Goal: Information Seeking & Learning: Understand process/instructions

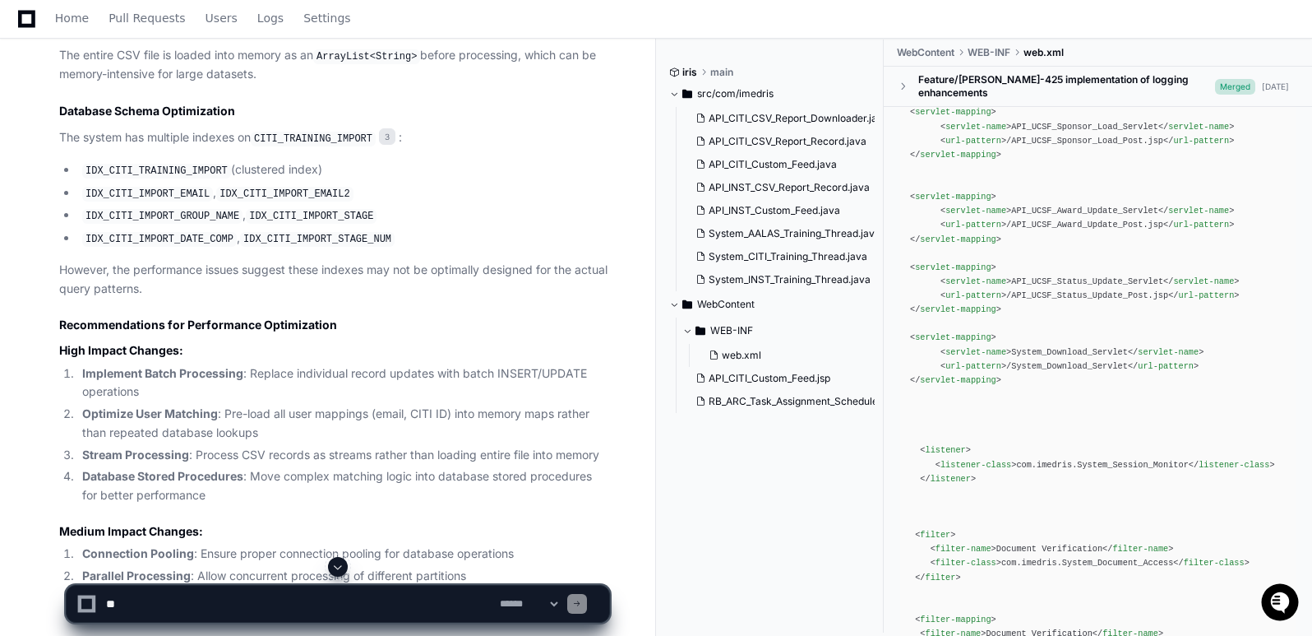
scroll to position [3658, 0]
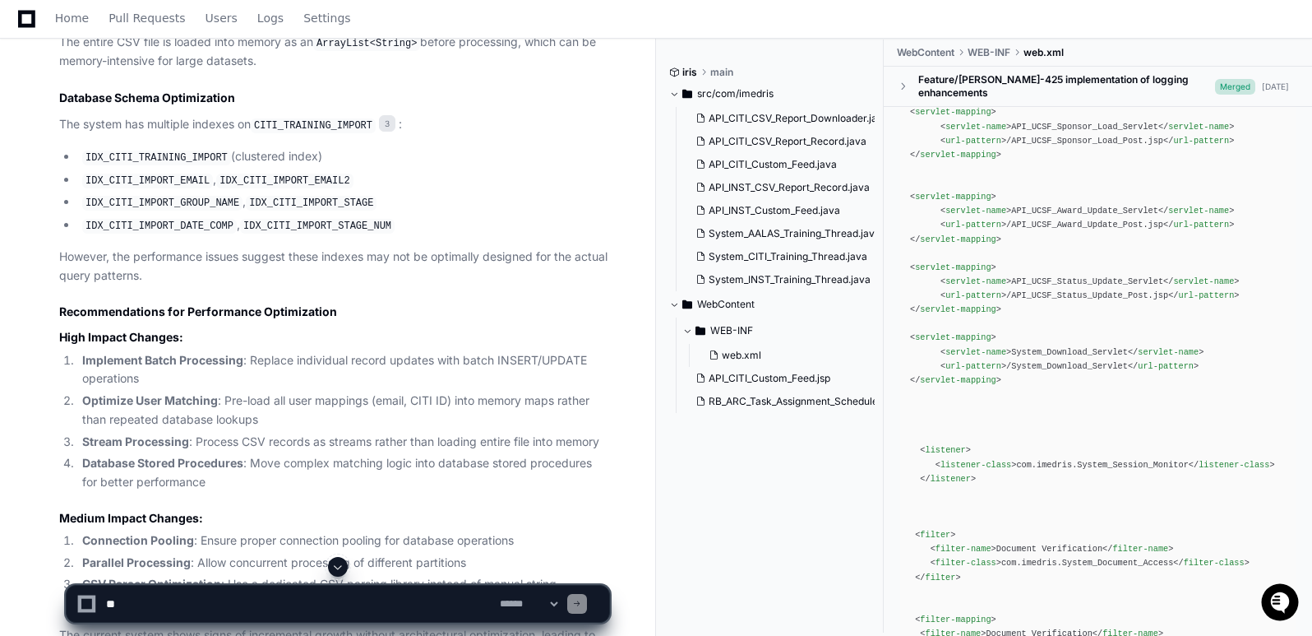
click at [770, 12] on div "Home Pull Requests Users Logs Settings" at bounding box center [656, 19] width 1273 height 38
click at [831, 29] on div "Home Pull Requests Users Logs Settings" at bounding box center [656, 19] width 1273 height 38
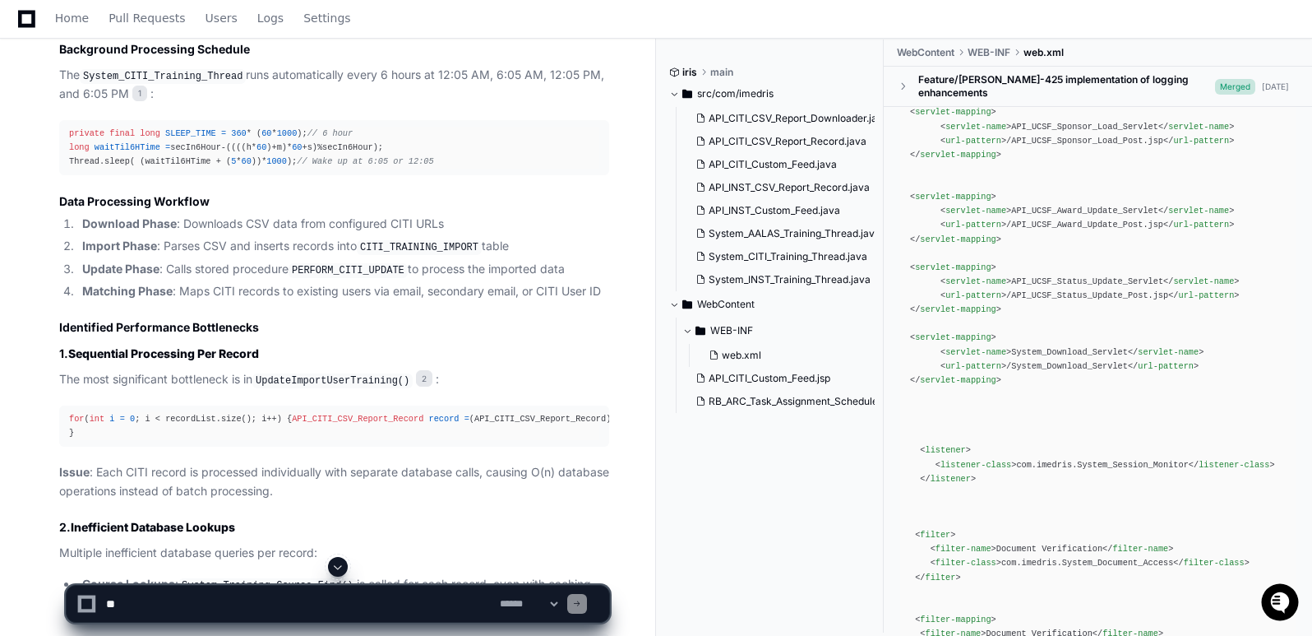
scroll to position [2589, 0]
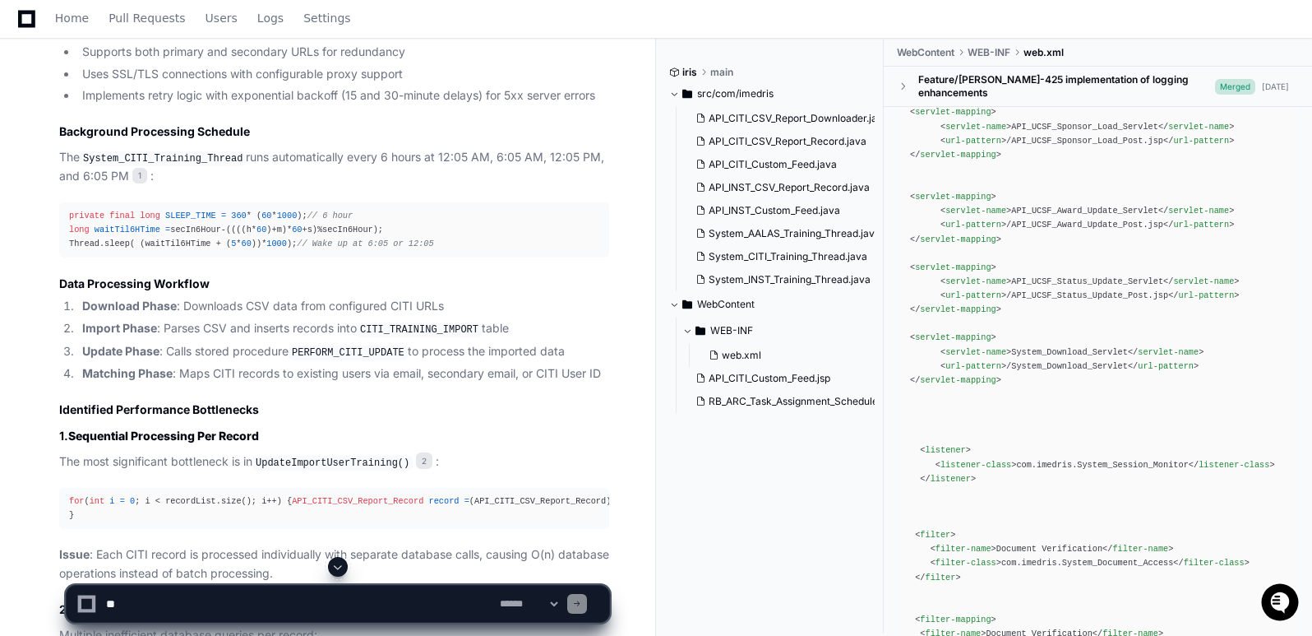
click at [836, 25] on div "Home Pull Requests Users Logs Settings" at bounding box center [656, 19] width 1273 height 38
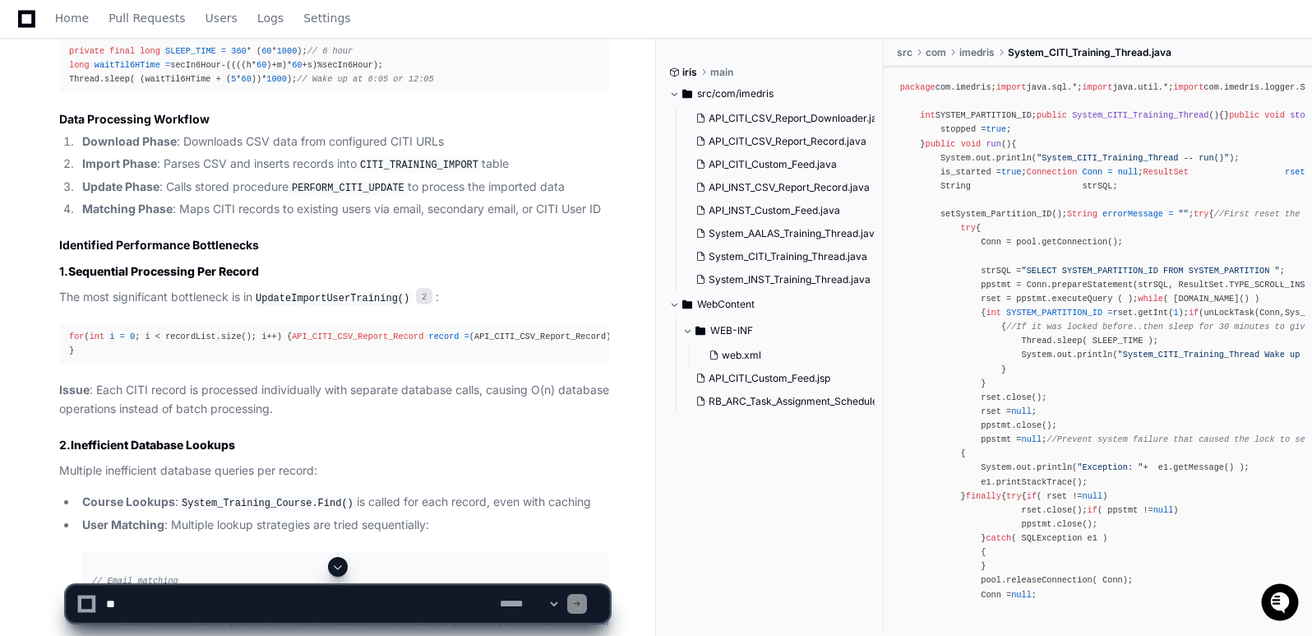
scroll to position [2671, 0]
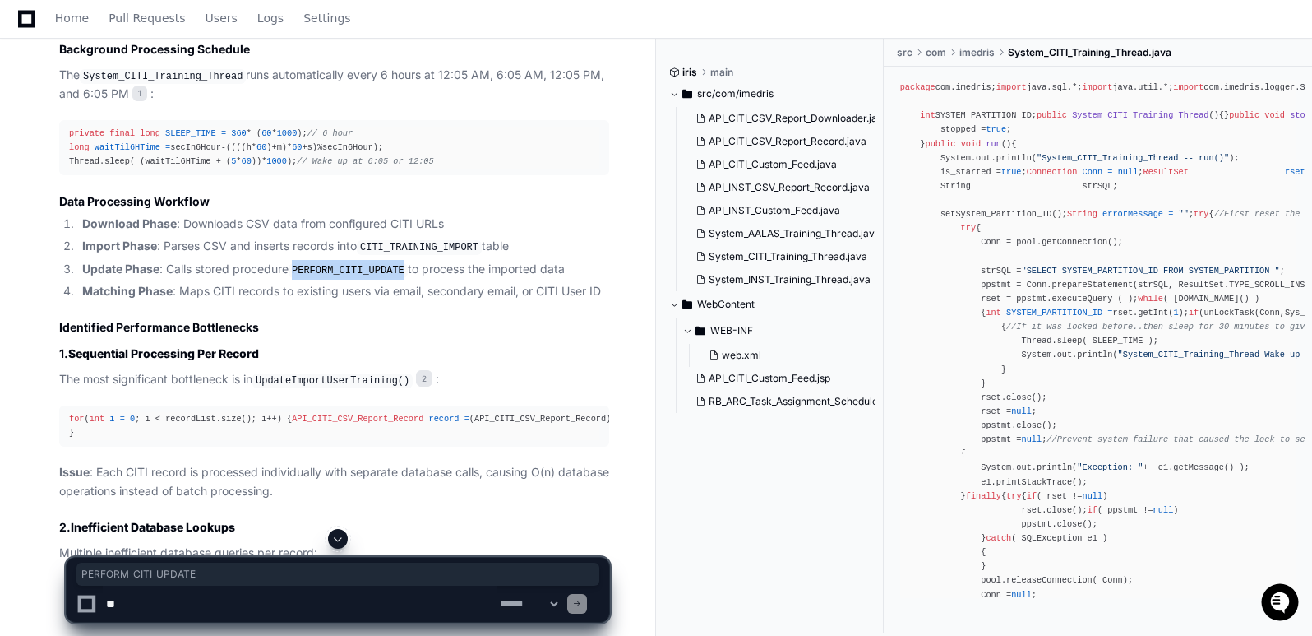
drag, startPoint x: 297, startPoint y: 268, endPoint x: 400, endPoint y: 271, distance: 103.6
click at [400, 271] on code "PERFORM_CITI_UPDATE" at bounding box center [348, 270] width 119 height 15
copy code "PERFORM_CITI_UPDATE"
click at [604, 13] on div "Home Pull Requests Users Logs Settings" at bounding box center [656, 19] width 1273 height 38
drag, startPoint x: 298, startPoint y: 268, endPoint x: 401, endPoint y: 268, distance: 103.6
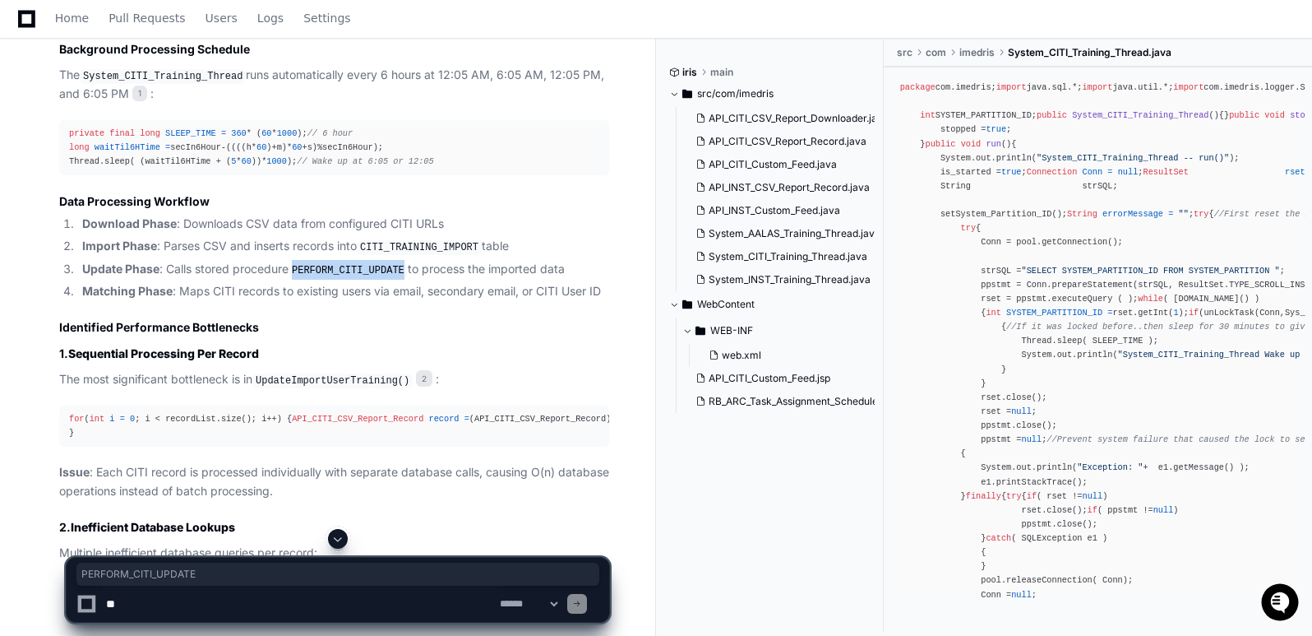
click at [401, 268] on code "PERFORM_CITI_UPDATE" at bounding box center [348, 270] width 119 height 15
copy code "PERFORM_CITI_UPDATE"
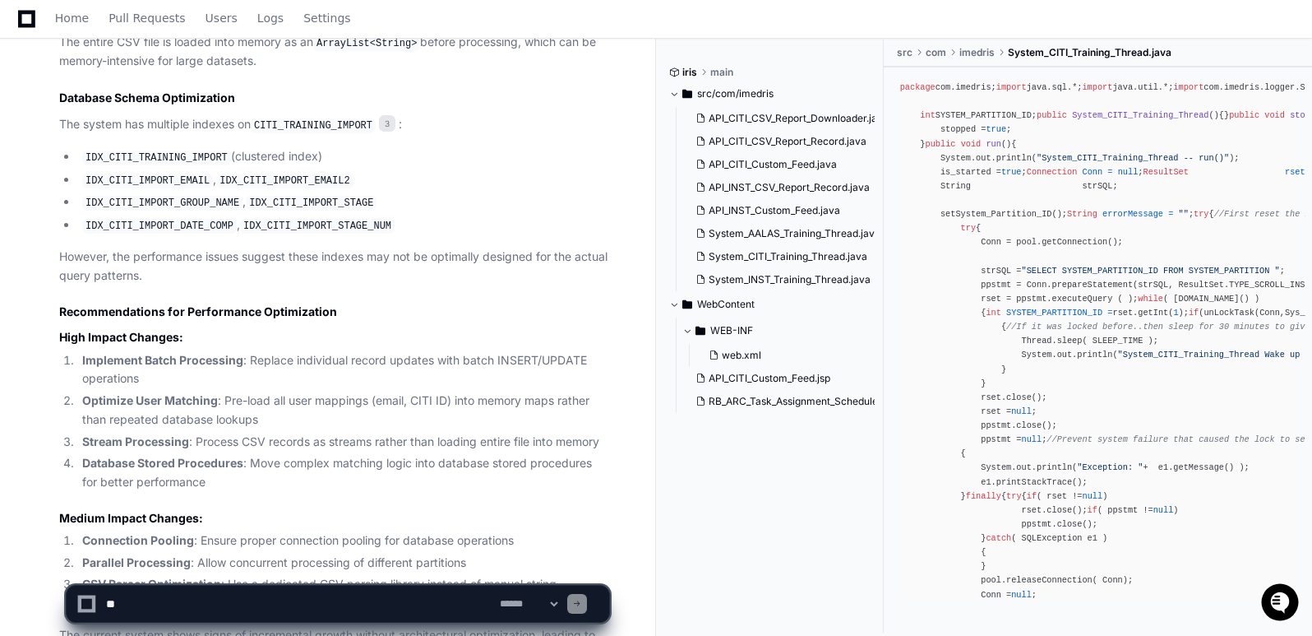
scroll to position [3987, 0]
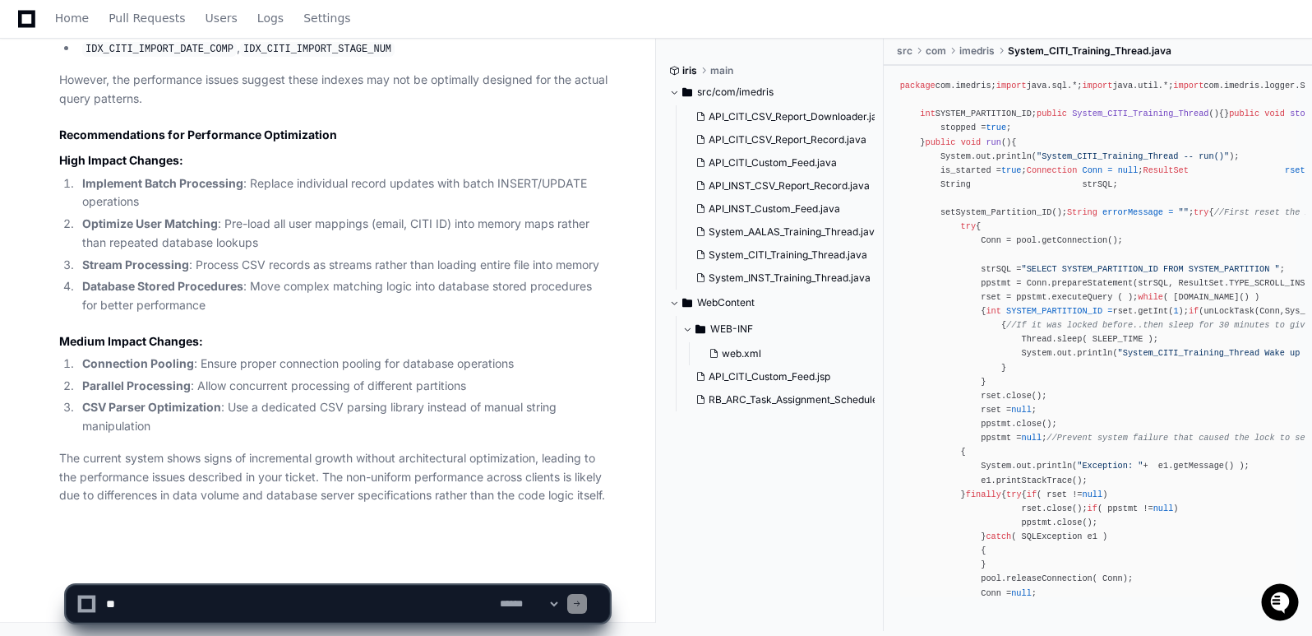
click at [944, 17] on div "Home Pull Requests Users Logs Settings" at bounding box center [656, 19] width 1273 height 38
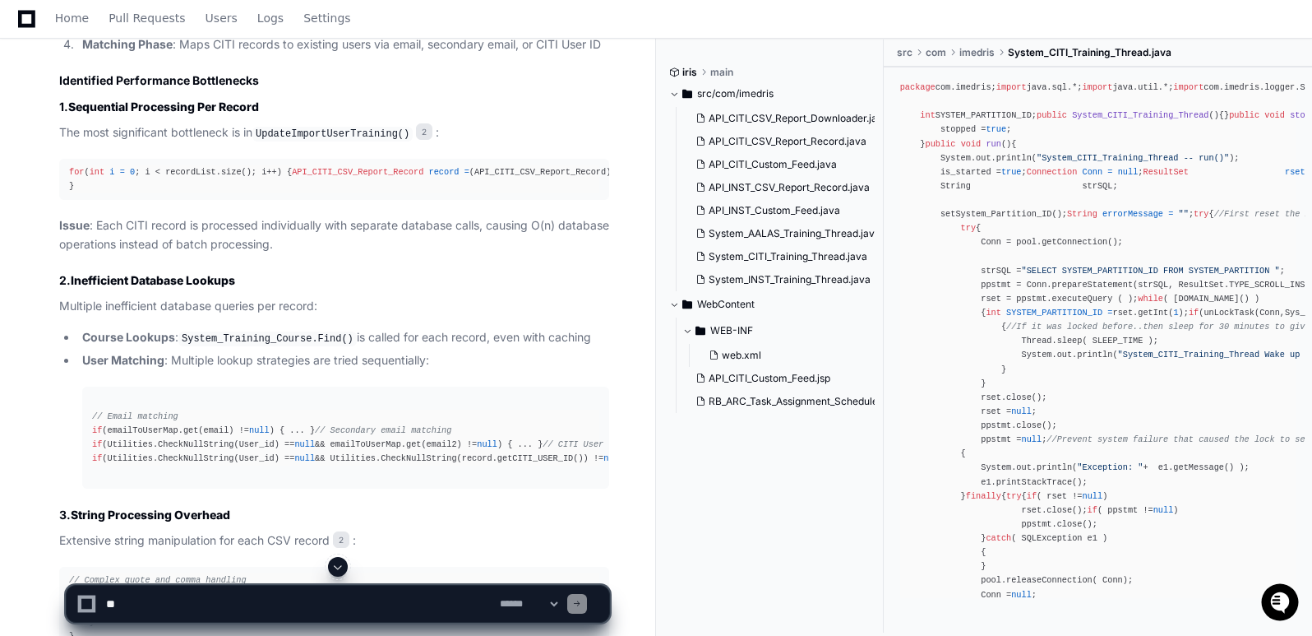
scroll to position [2836, 0]
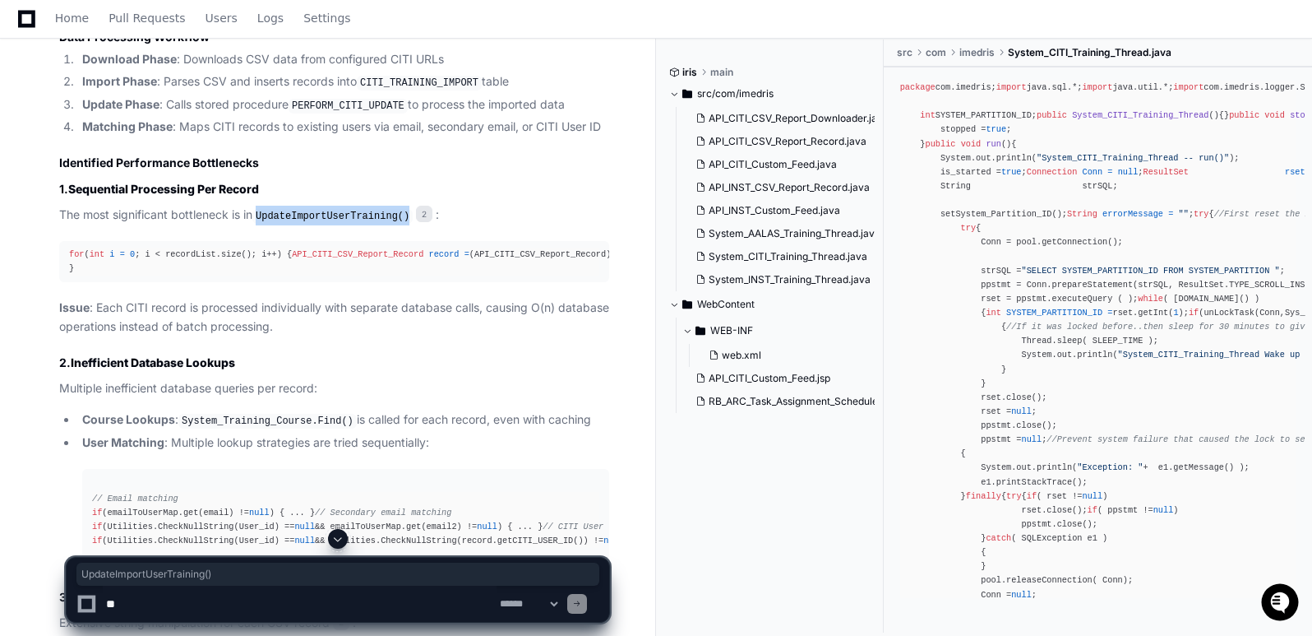
drag, startPoint x: 262, startPoint y: 210, endPoint x: 401, endPoint y: 216, distance: 139.1
click at [401, 216] on code "UpdateImportUserTraining()" at bounding box center [332, 216] width 160 height 15
copy code "UpdateImportUserTraining()"
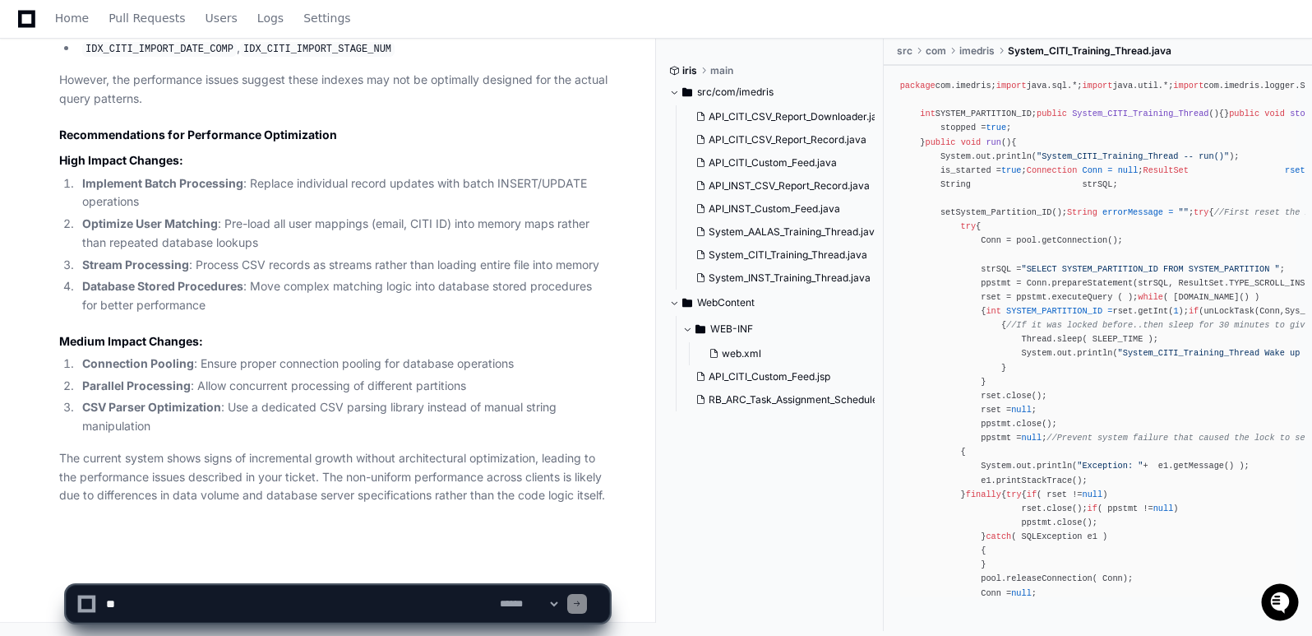
scroll to position [3987, 0]
